Goal: Information Seeking & Learning: Learn about a topic

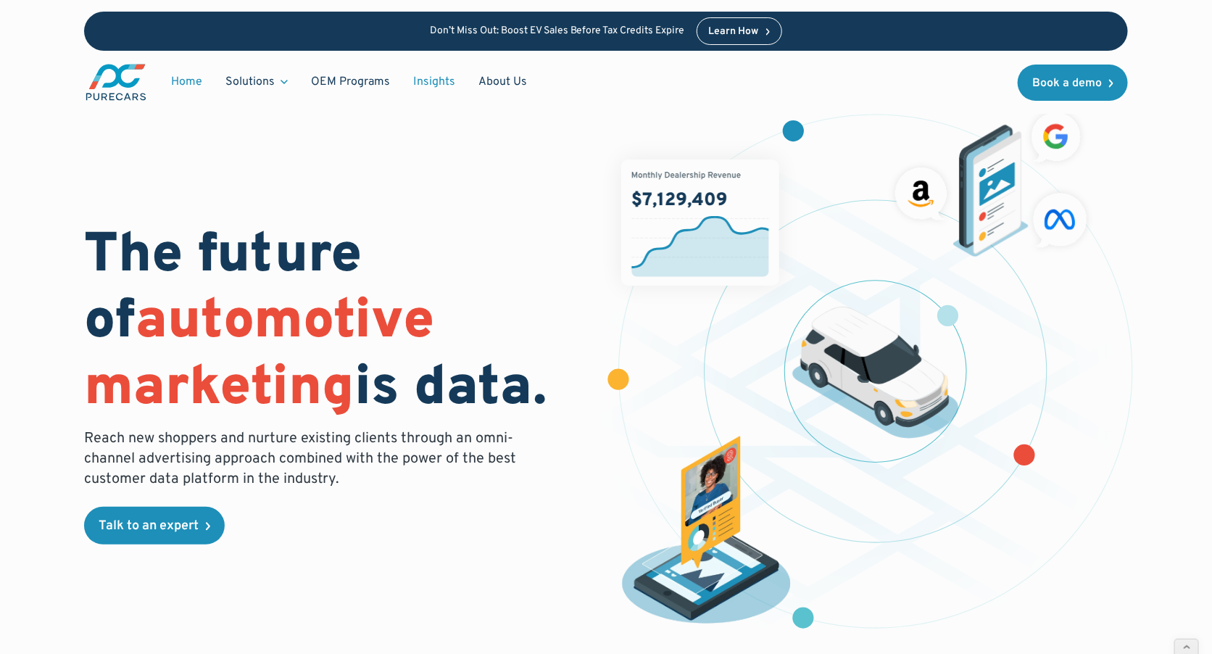
click at [435, 79] on link "Insights" at bounding box center [434, 82] width 65 height 28
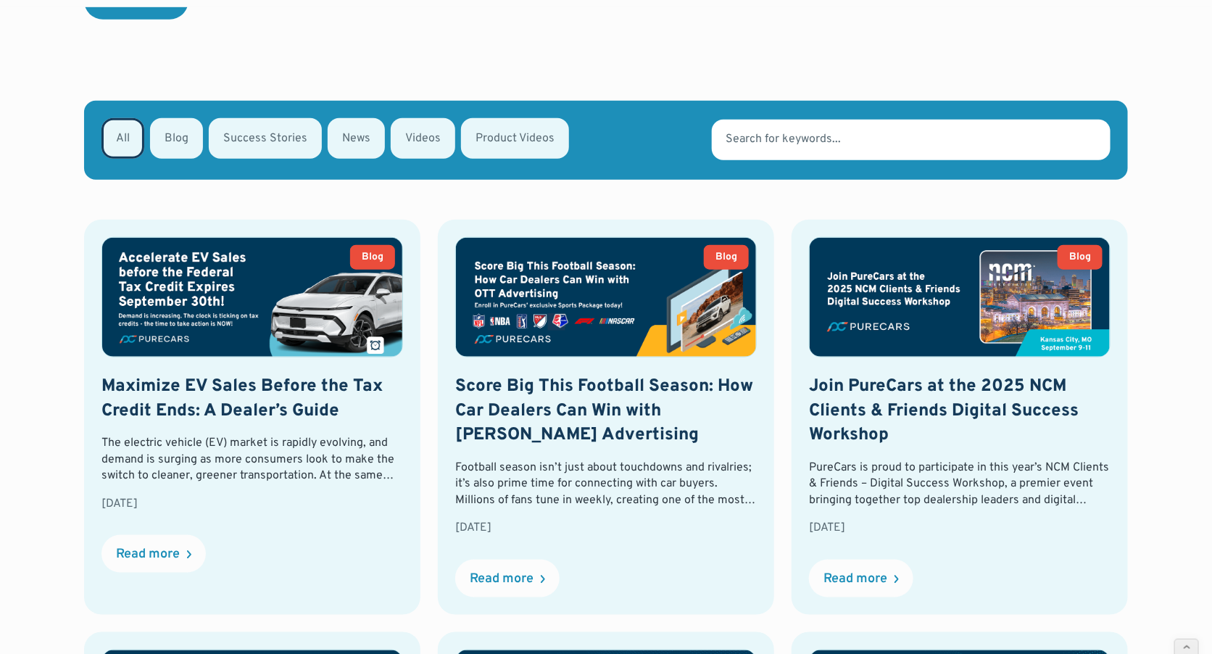
scroll to position [502, 0]
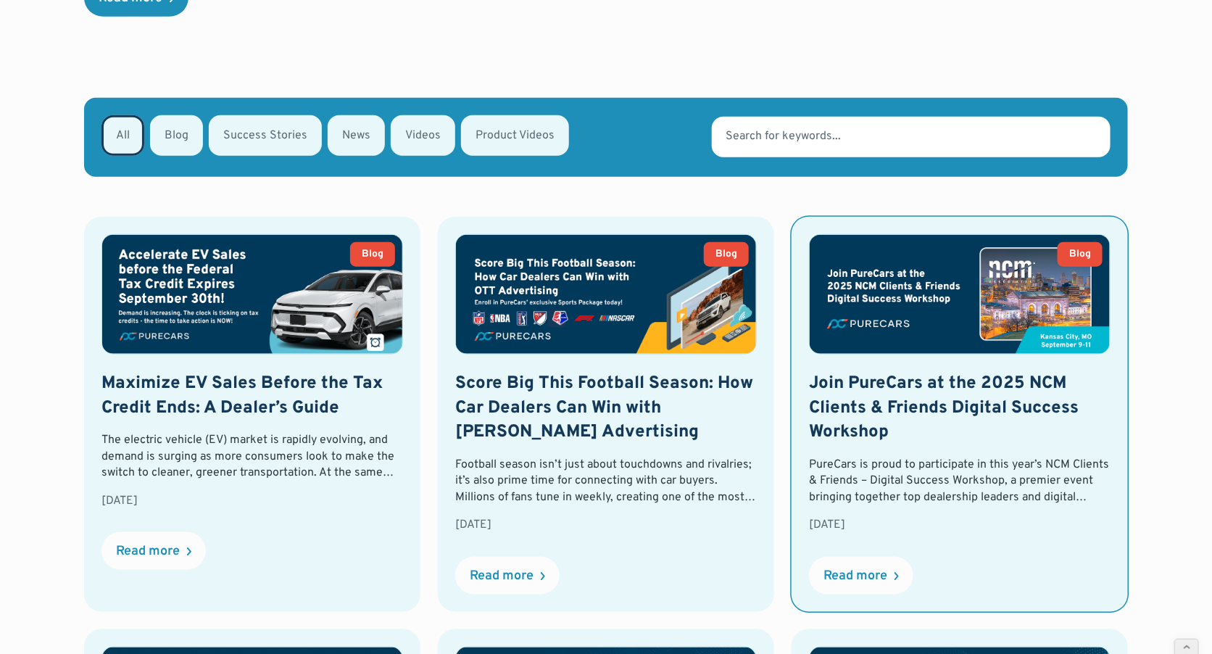
click at [963, 310] on img at bounding box center [960, 294] width 300 height 119
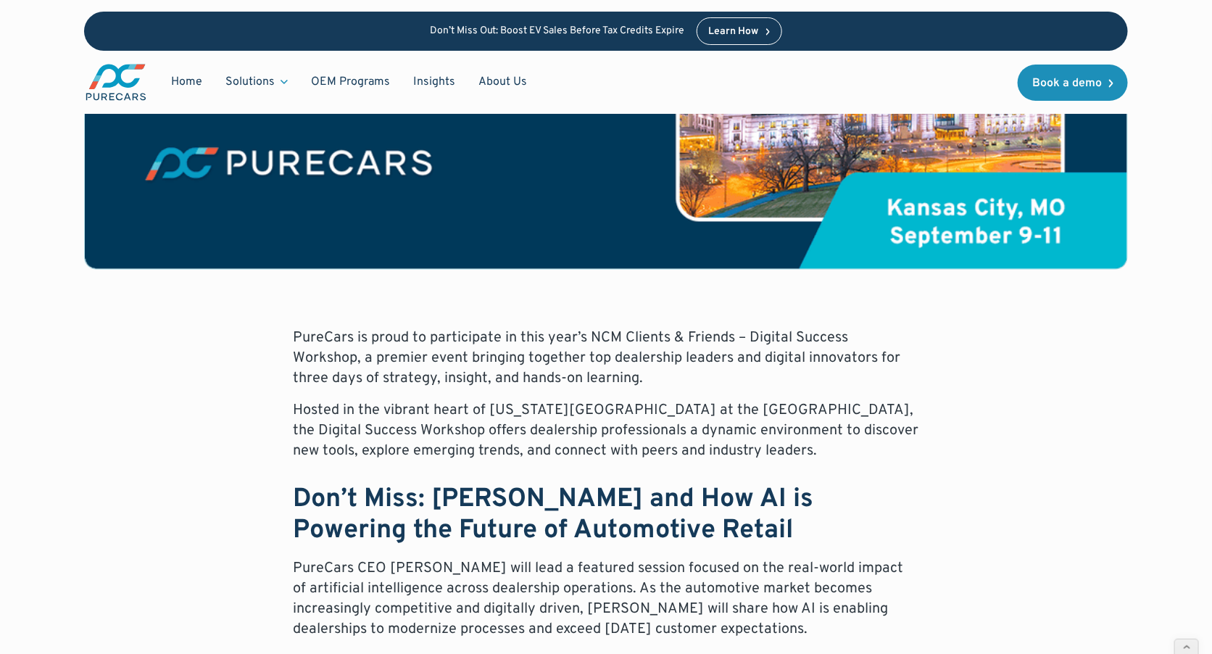
scroll to position [454, 0]
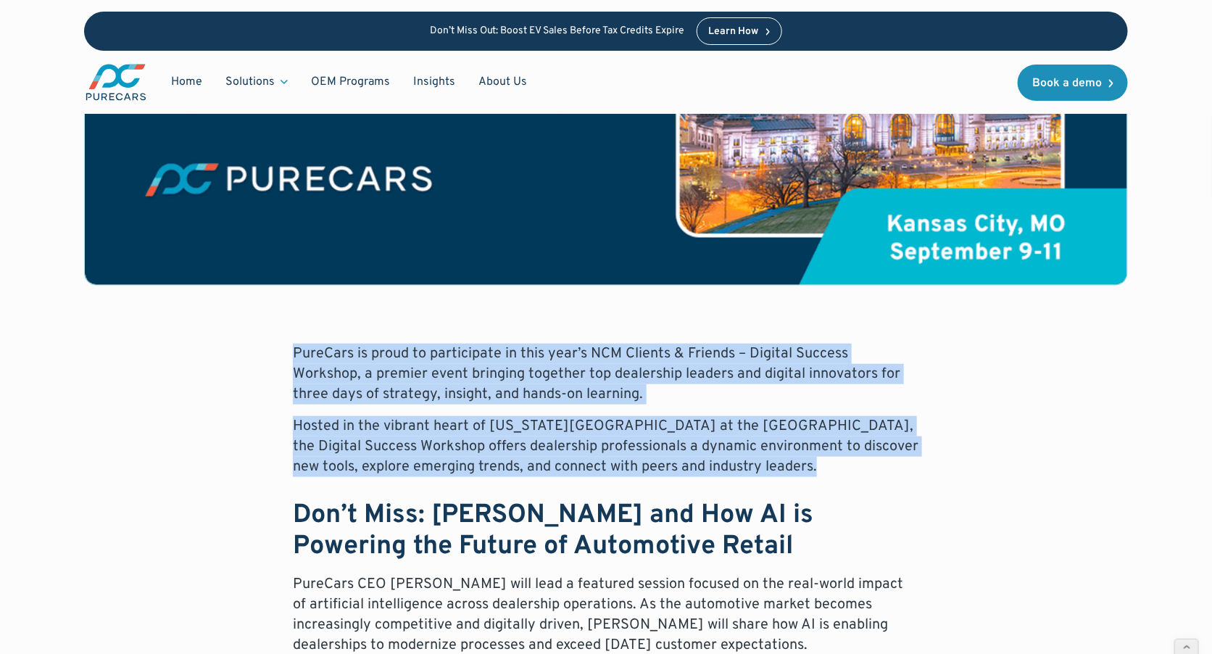
drag, startPoint x: 282, startPoint y: 345, endPoint x: 745, endPoint y: 476, distance: 481.5
copy div "PureCars is proud to participate in this year’s NCM Clients & Friends – Digital…"
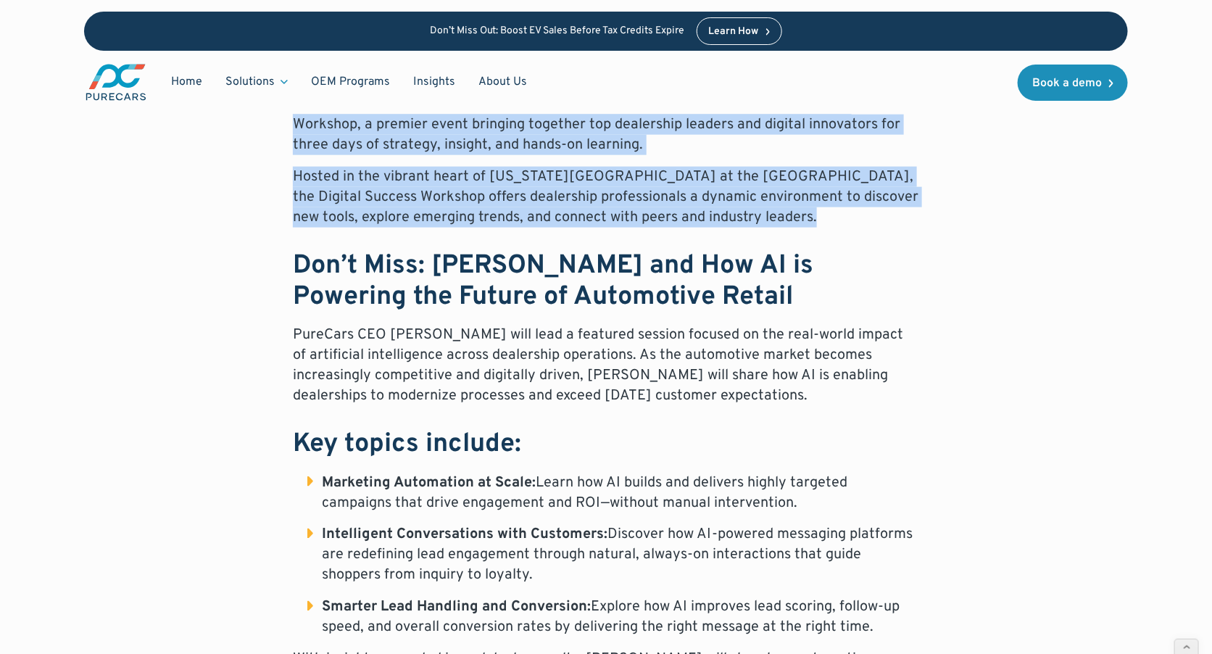
scroll to position [770, 0]
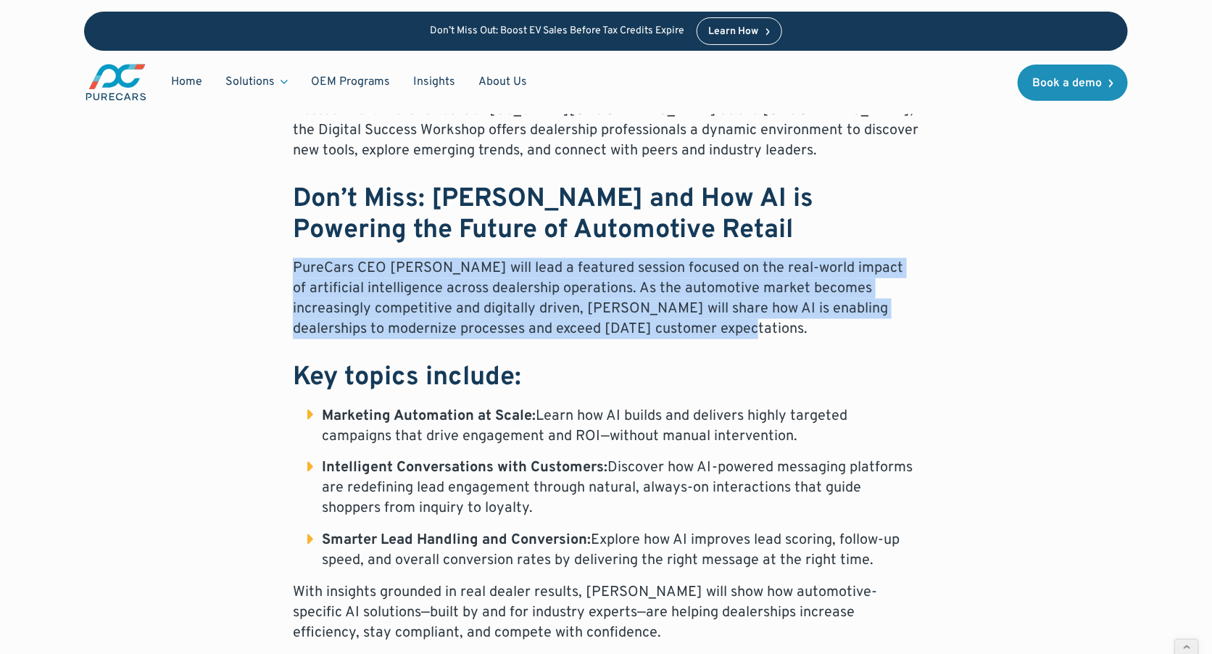
drag, startPoint x: 288, startPoint y: 264, endPoint x: 752, endPoint y: 330, distance: 468.6
click at [753, 331] on div "PureCars is proud to participate in this year’s NCM Clients & Friends – Digital…" at bounding box center [606, 452] width 1044 height 849
copy p "PureCars CEO Aaron Sheeks will lead a featured session focused on the real-worl…"
